Goal: Task Accomplishment & Management: Use online tool/utility

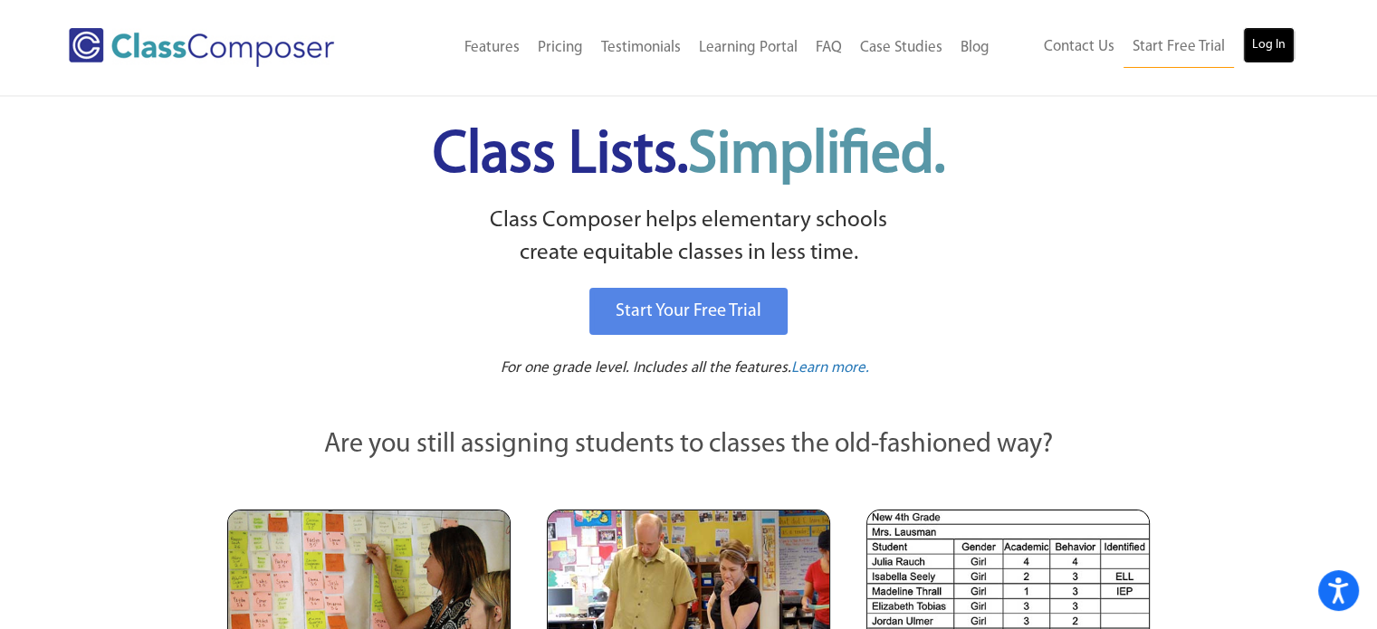
click at [1274, 43] on link "Log In" at bounding box center [1269, 45] width 52 height 36
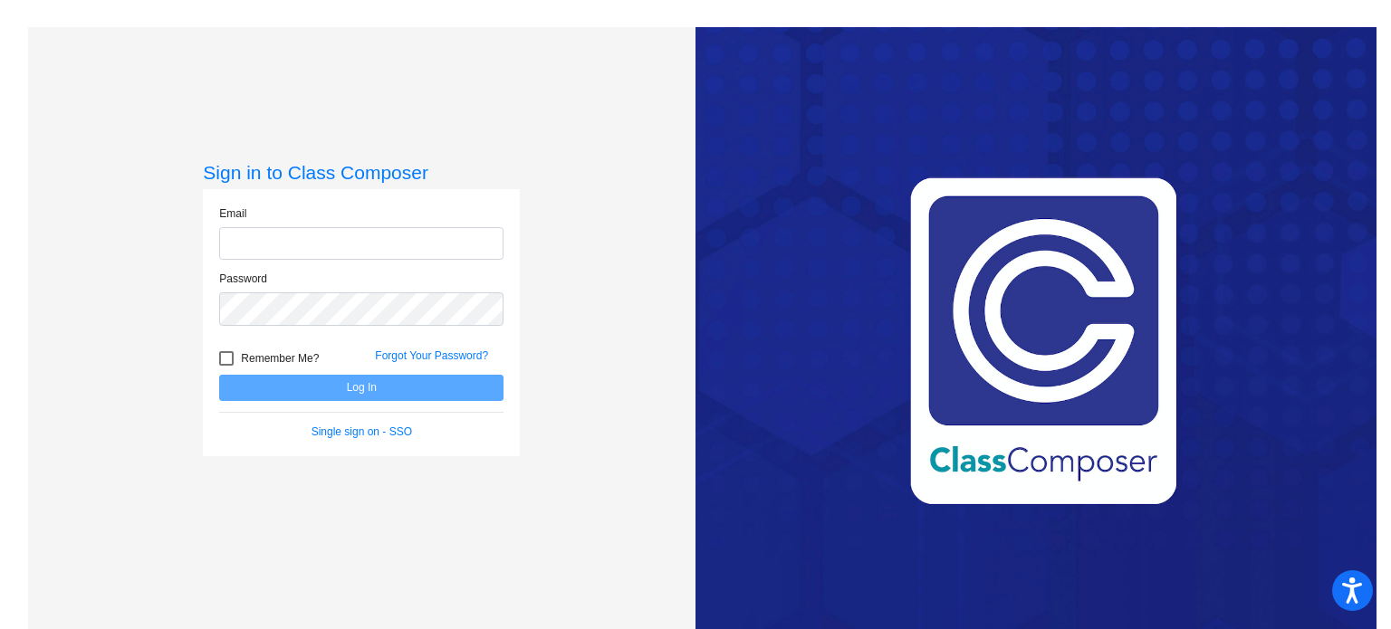
type input "[EMAIL_ADDRESS][DOMAIN_NAME]"
click at [428, 378] on button "Log In" at bounding box center [361, 388] width 284 height 26
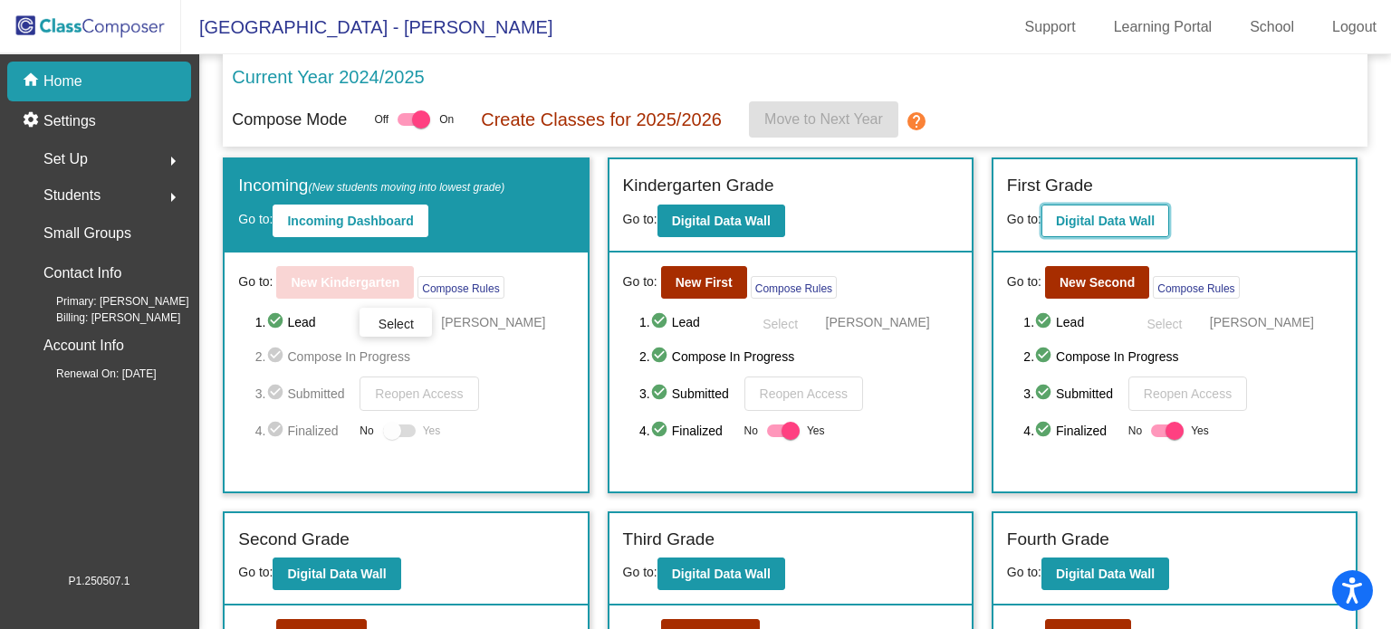
click at [1088, 211] on button "Digital Data Wall" at bounding box center [1105, 221] width 128 height 33
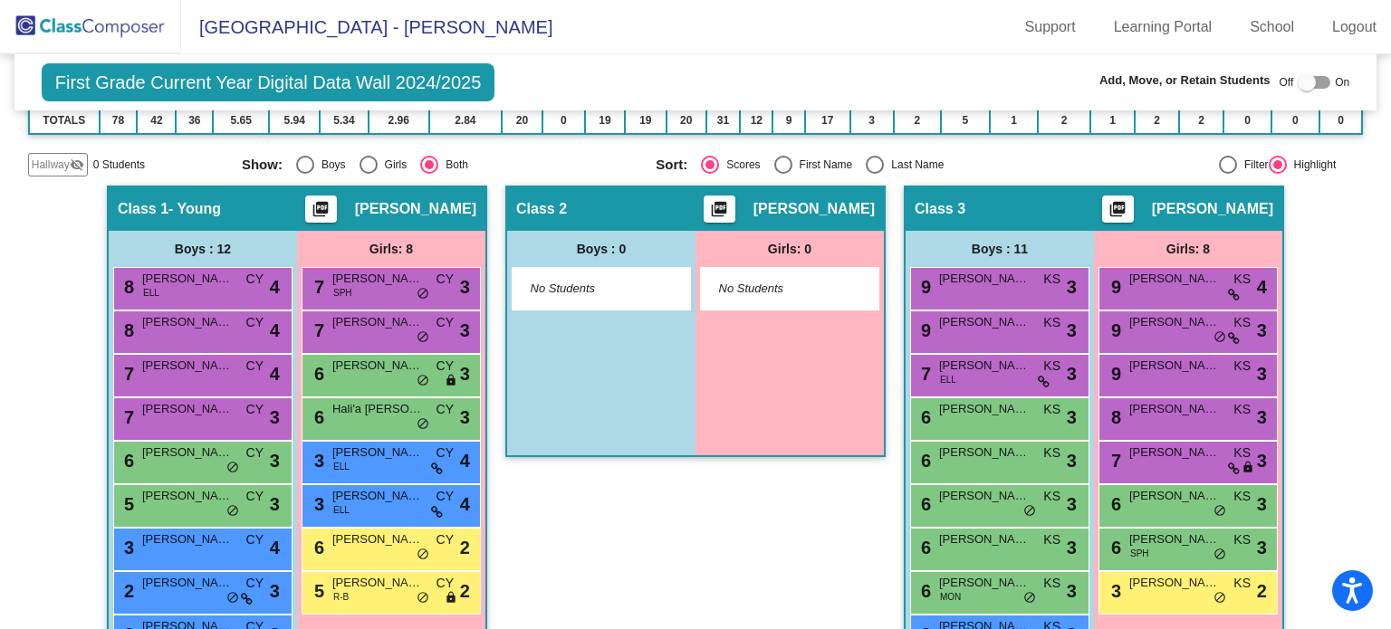
scroll to position [343, 0]
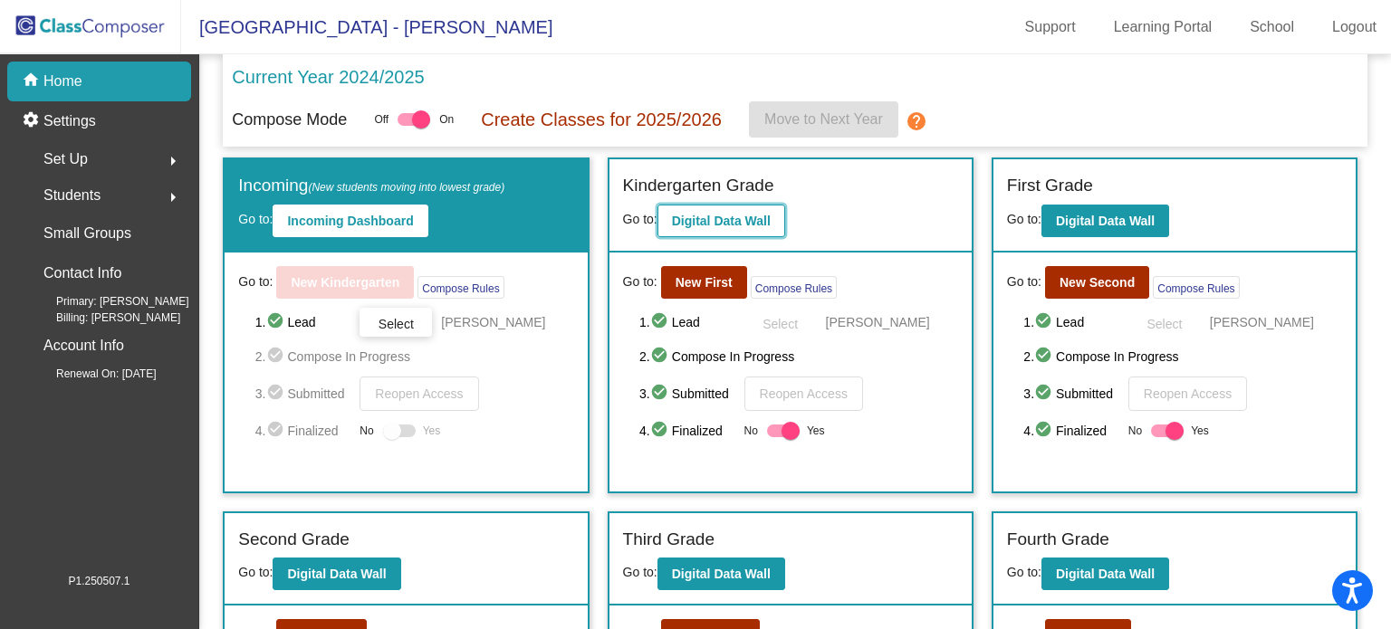
click at [757, 214] on b "Digital Data Wall" at bounding box center [721, 221] width 99 height 14
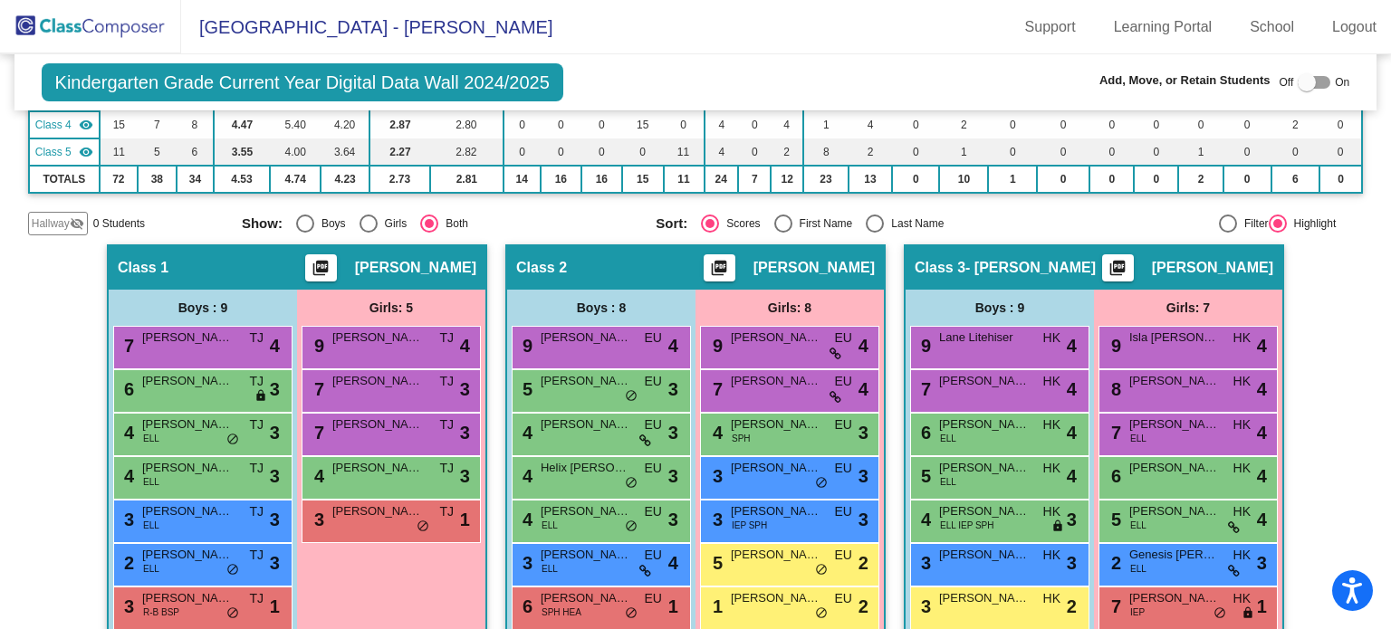
scroll to position [281, 0]
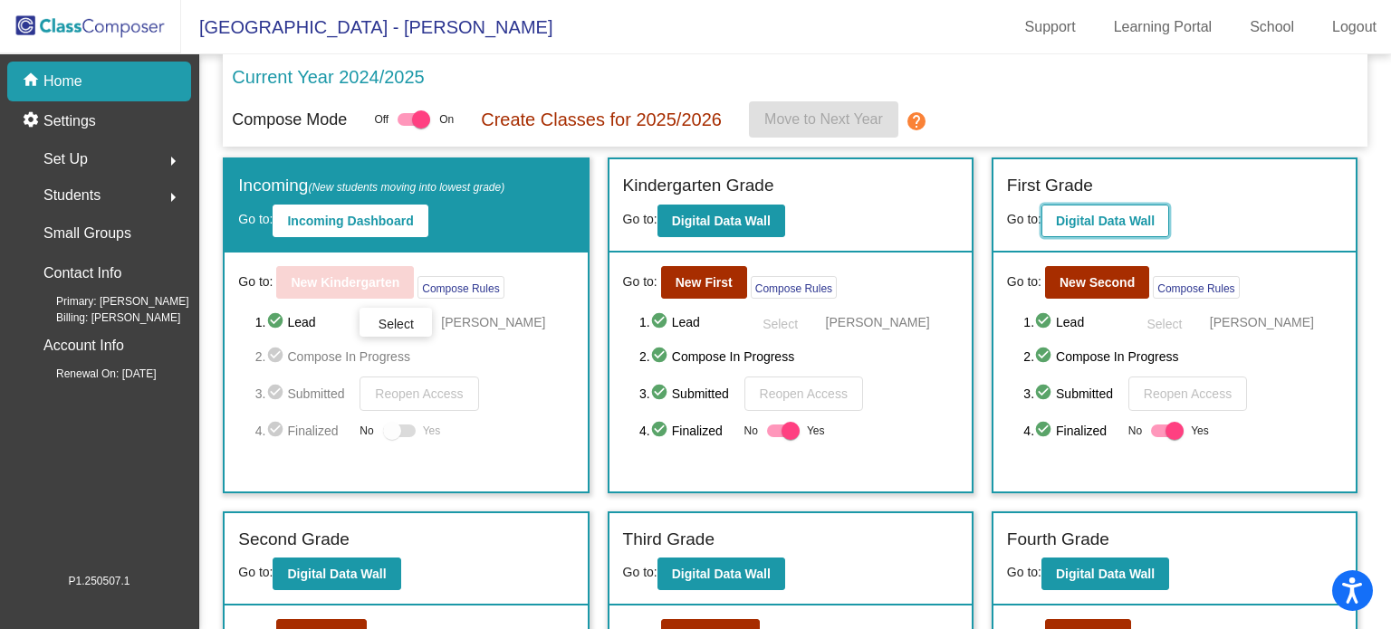
click at [1096, 220] on b "Digital Data Wall" at bounding box center [1105, 221] width 99 height 14
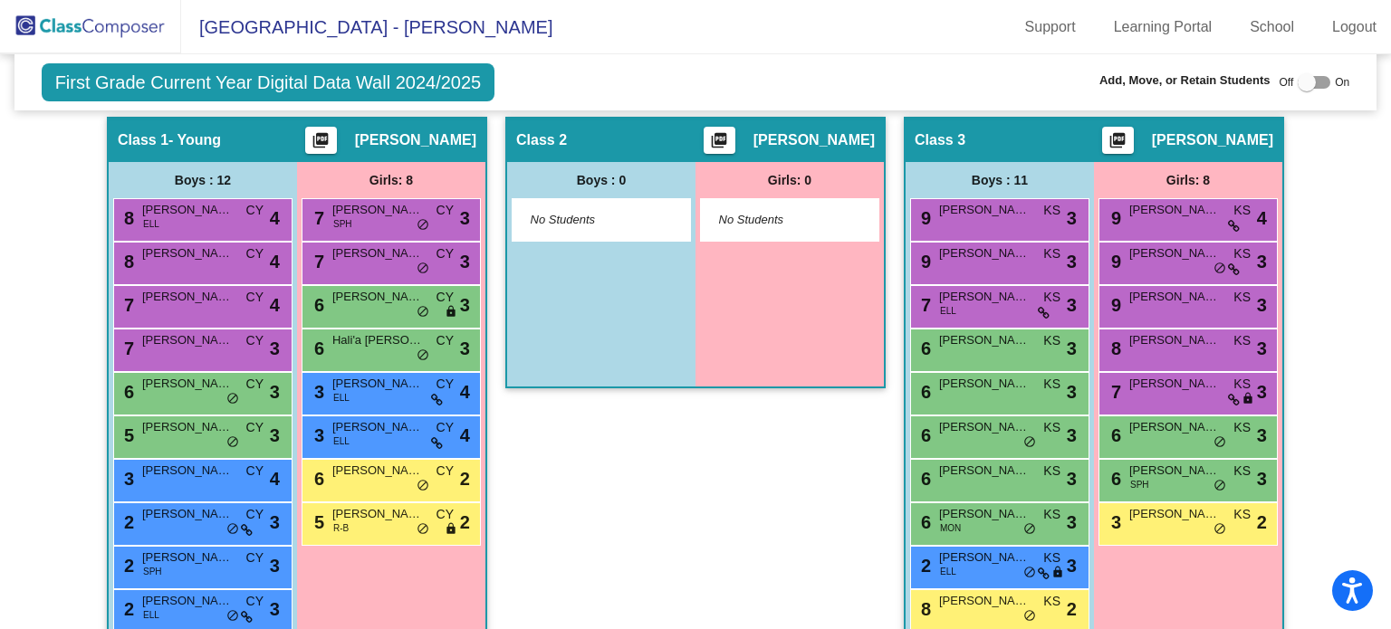
scroll to position [408, 0]
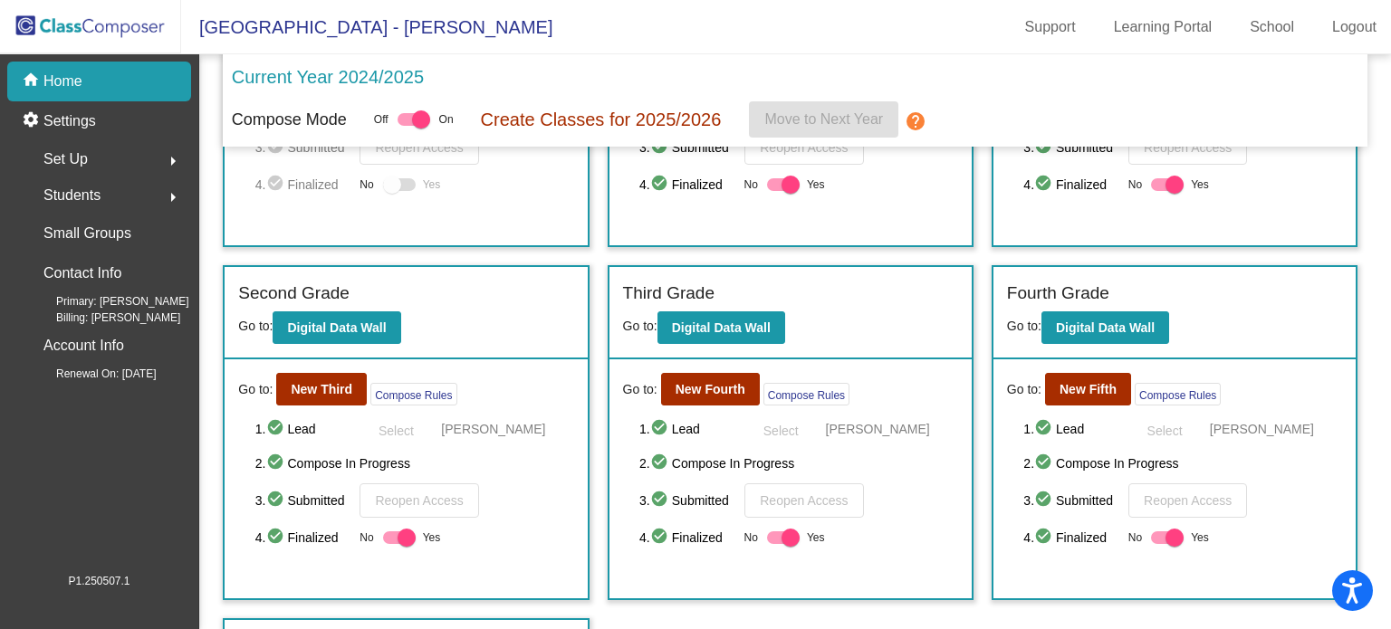
scroll to position [326, 0]
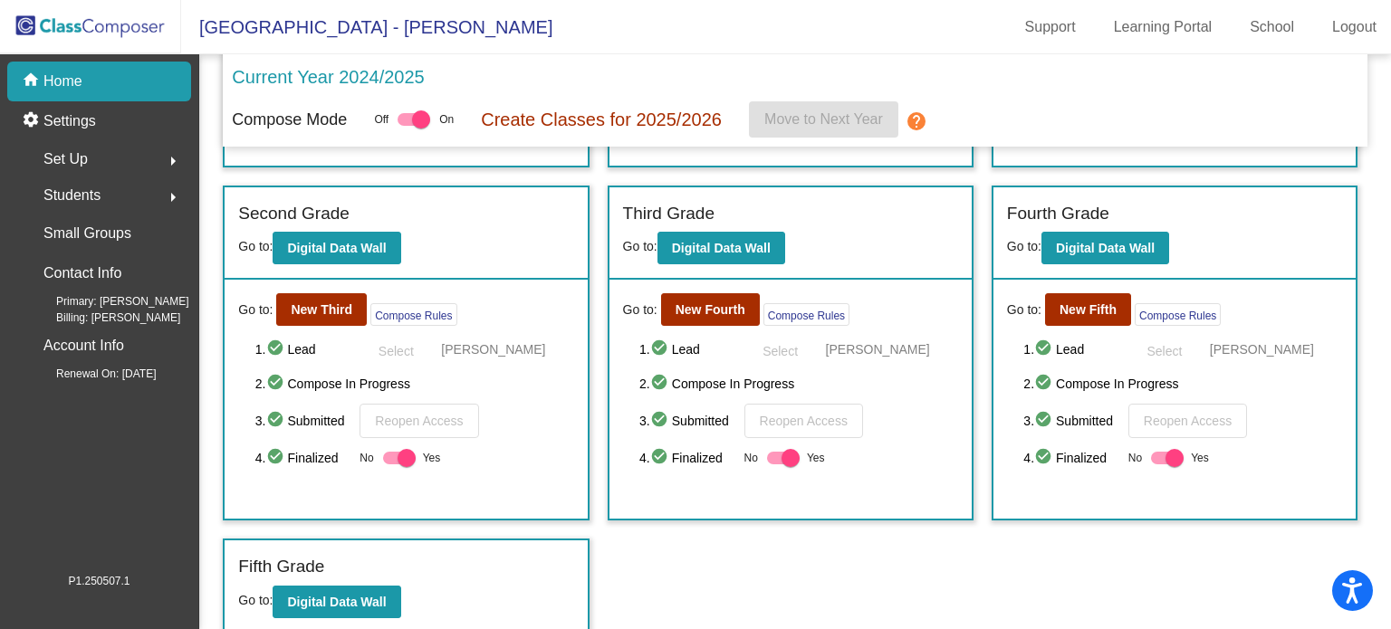
click at [382, 72] on p "Current Year 2024/2025" at bounding box center [328, 76] width 192 height 27
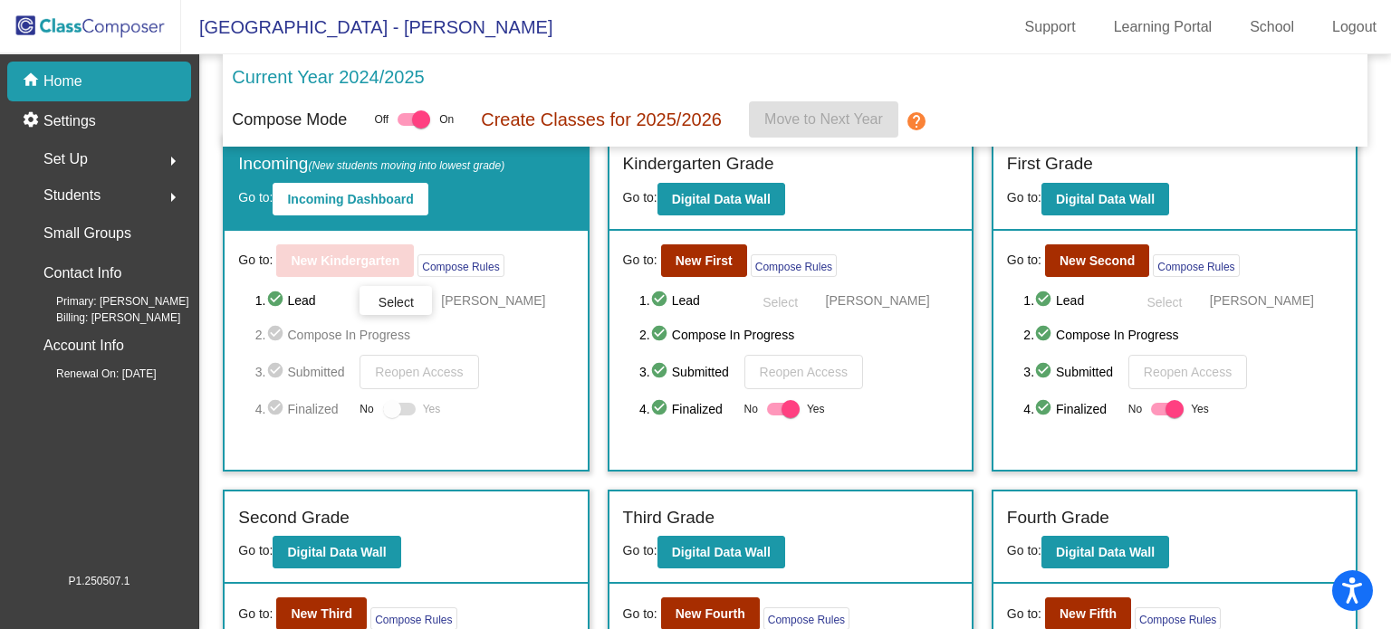
scroll to position [21, 0]
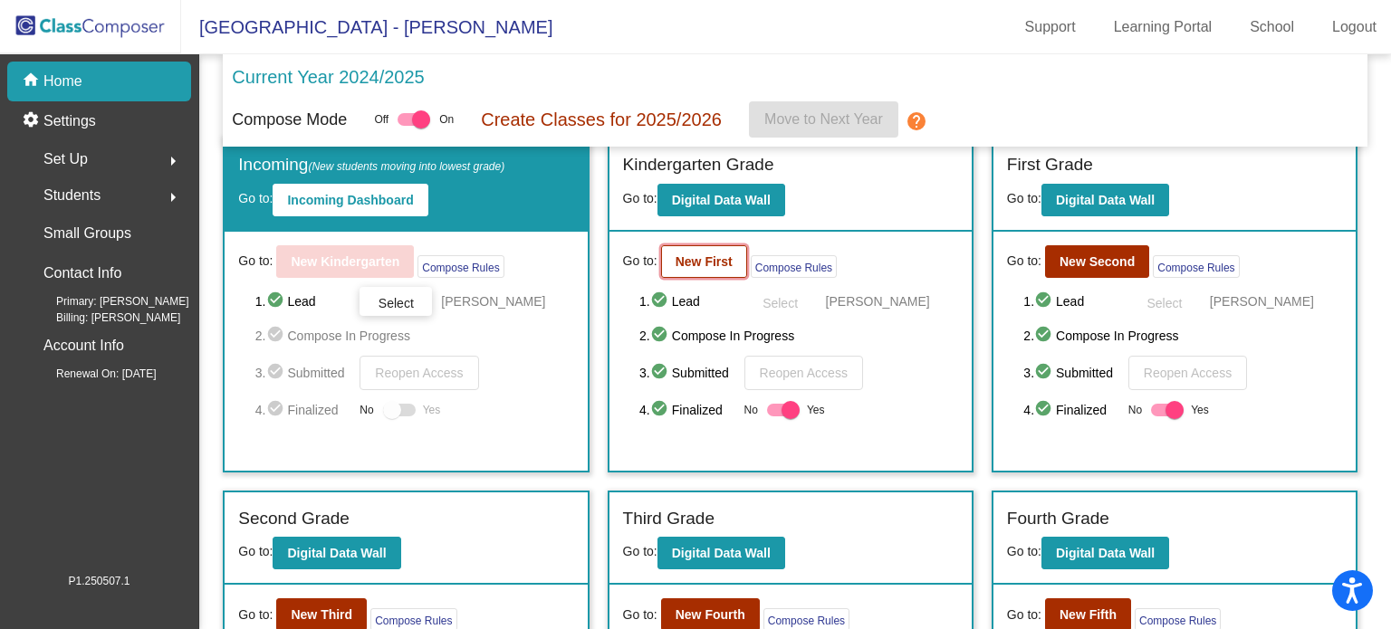
click at [689, 265] on b "New First" at bounding box center [704, 261] width 57 height 14
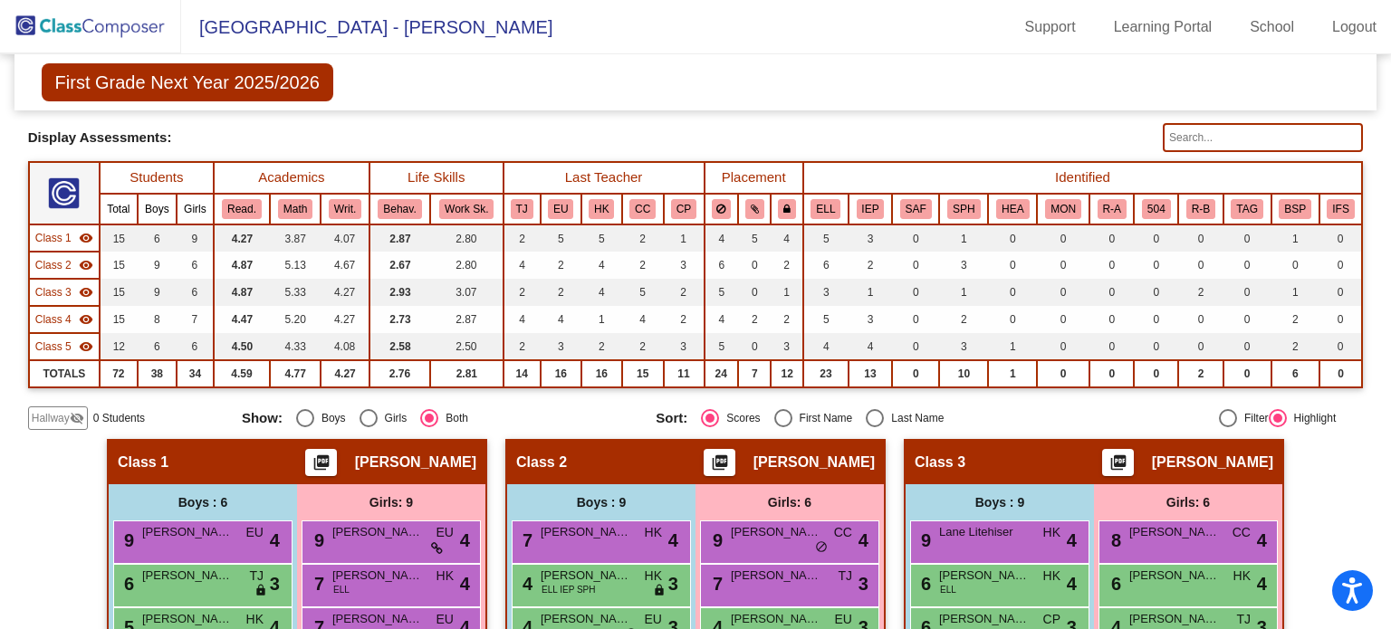
scroll to position [112, 0]
click at [50, 289] on span "Class 3" at bounding box center [53, 292] width 36 height 16
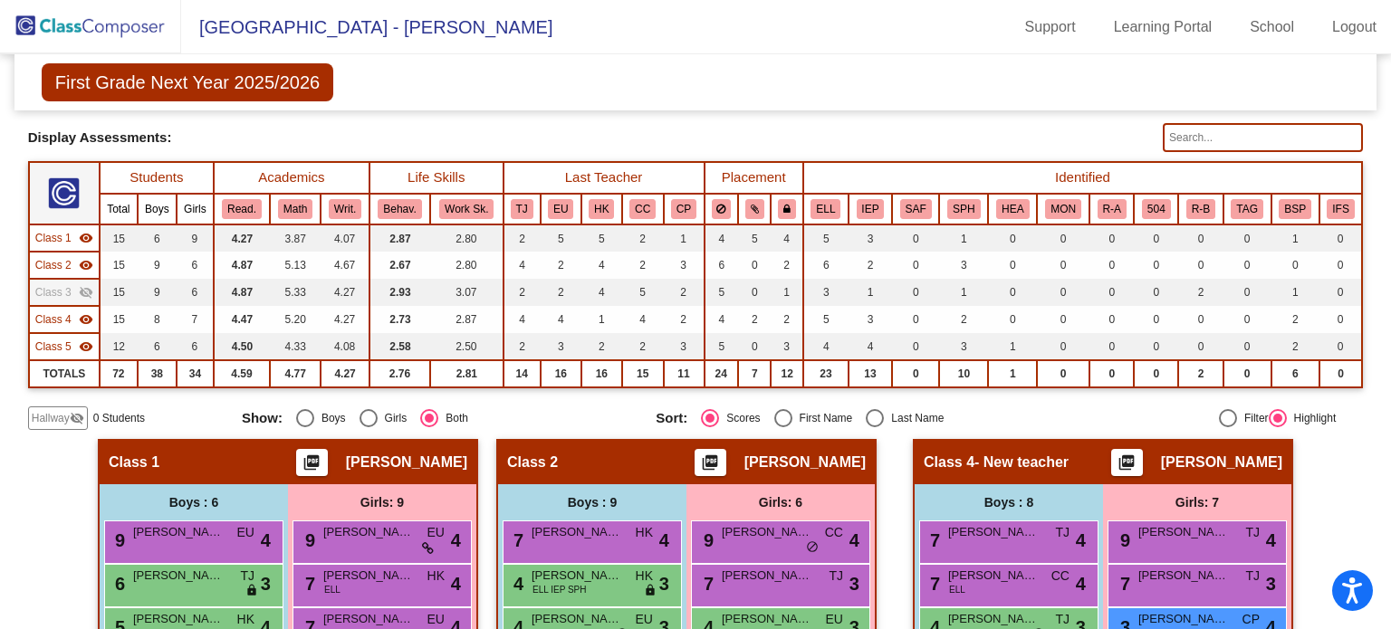
click at [50, 289] on span "Class 3" at bounding box center [53, 292] width 36 height 16
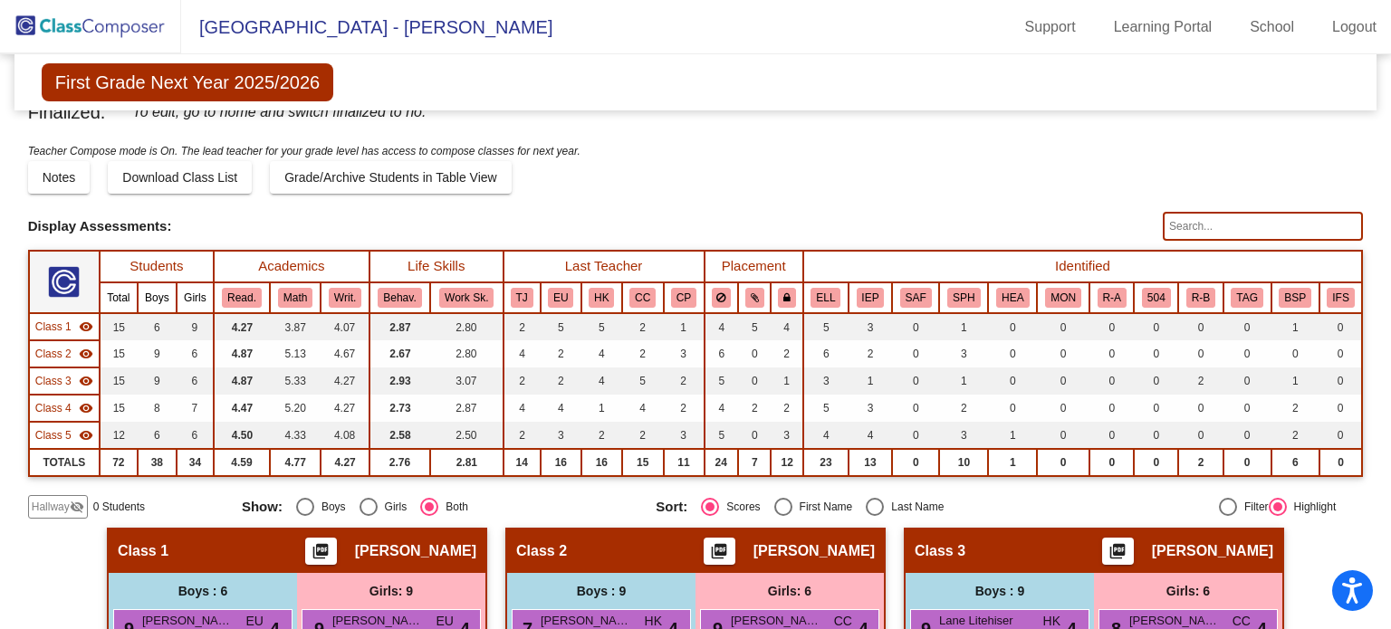
scroll to position [0, 0]
